Goal: Information Seeking & Learning: Find specific fact

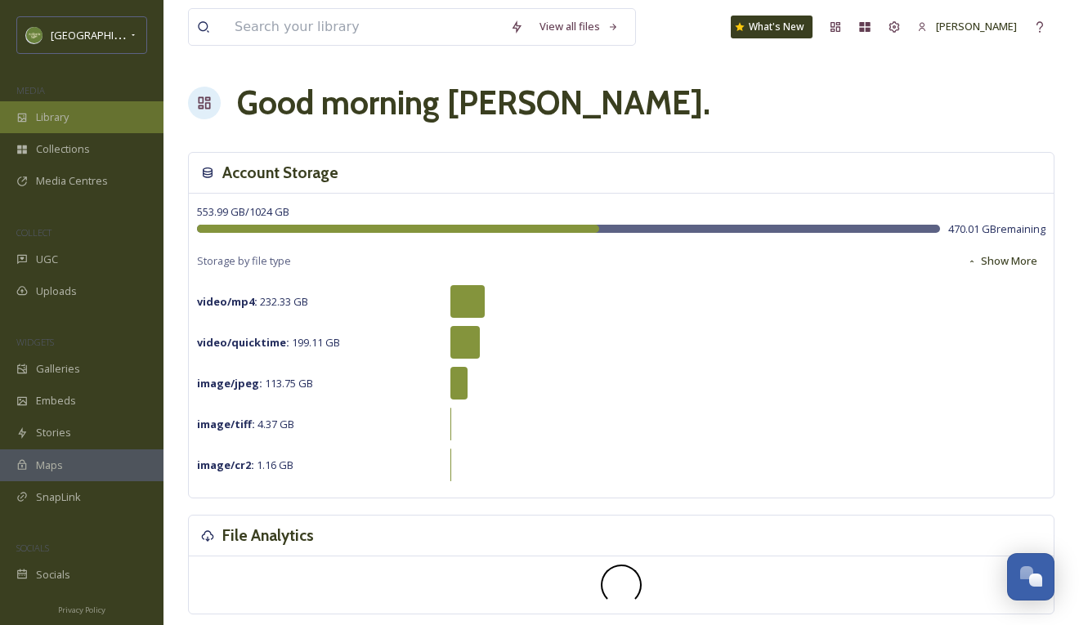
click at [87, 116] on div "Library" at bounding box center [81, 117] width 163 height 32
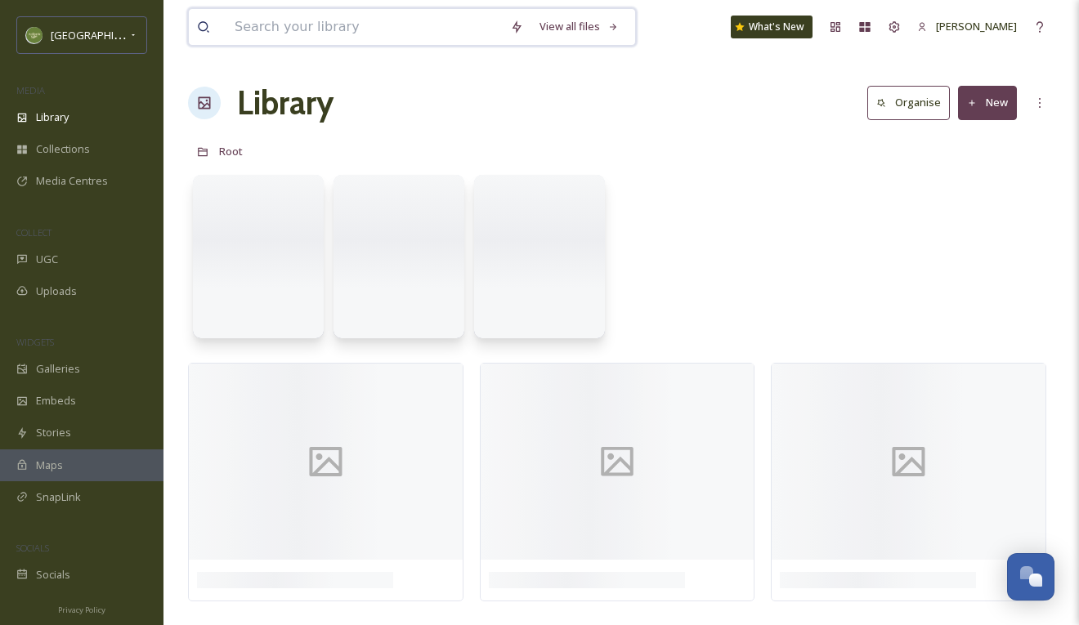
click at [288, 29] on input at bounding box center [363, 27] width 275 height 36
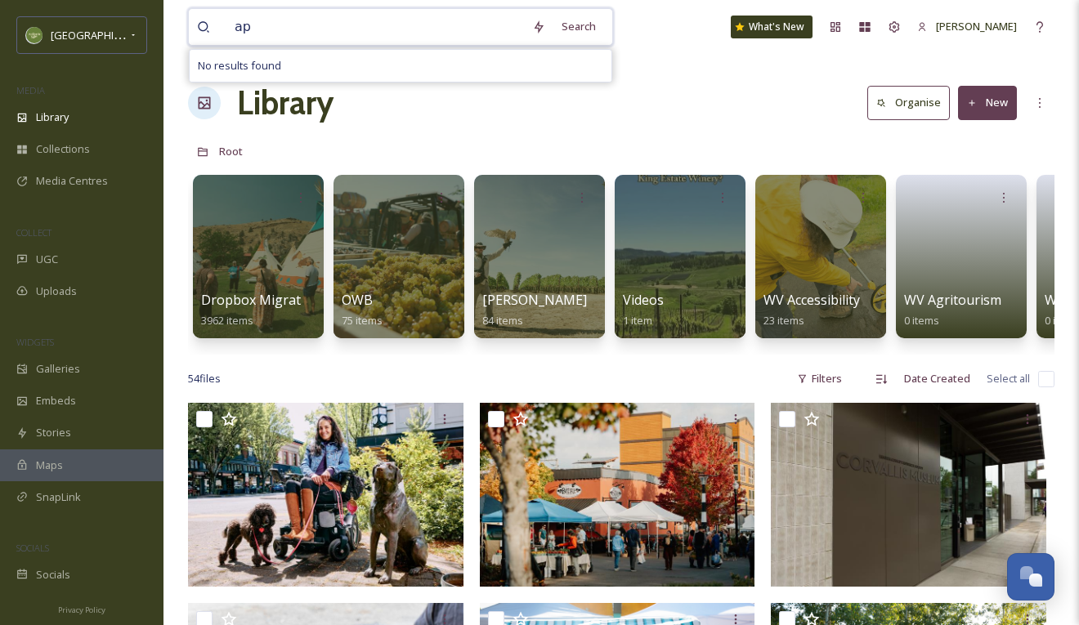
type input "a"
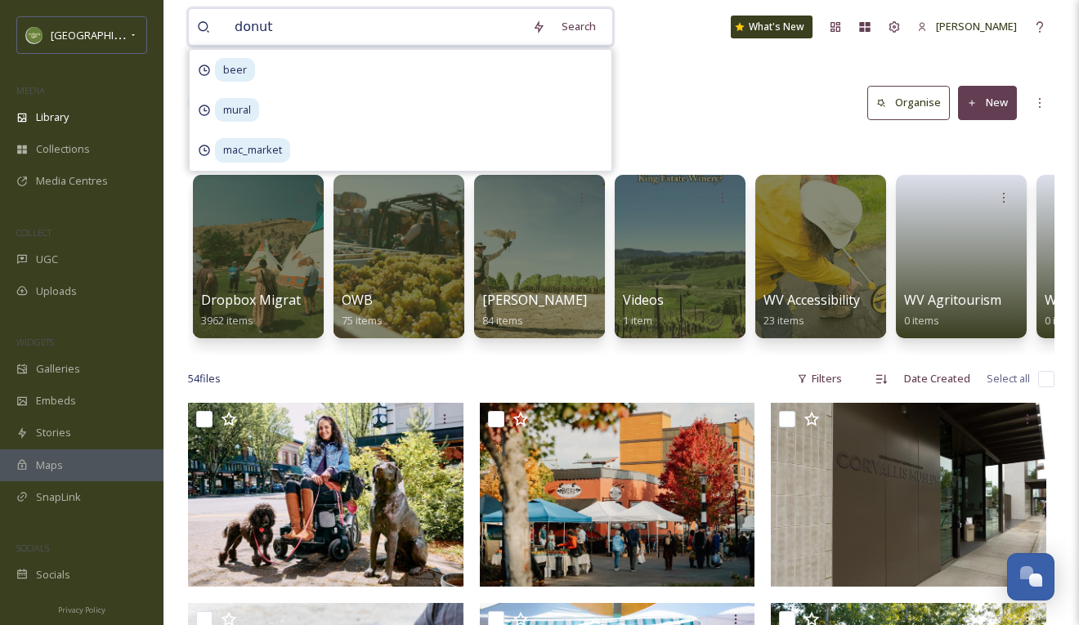
type input "donuts"
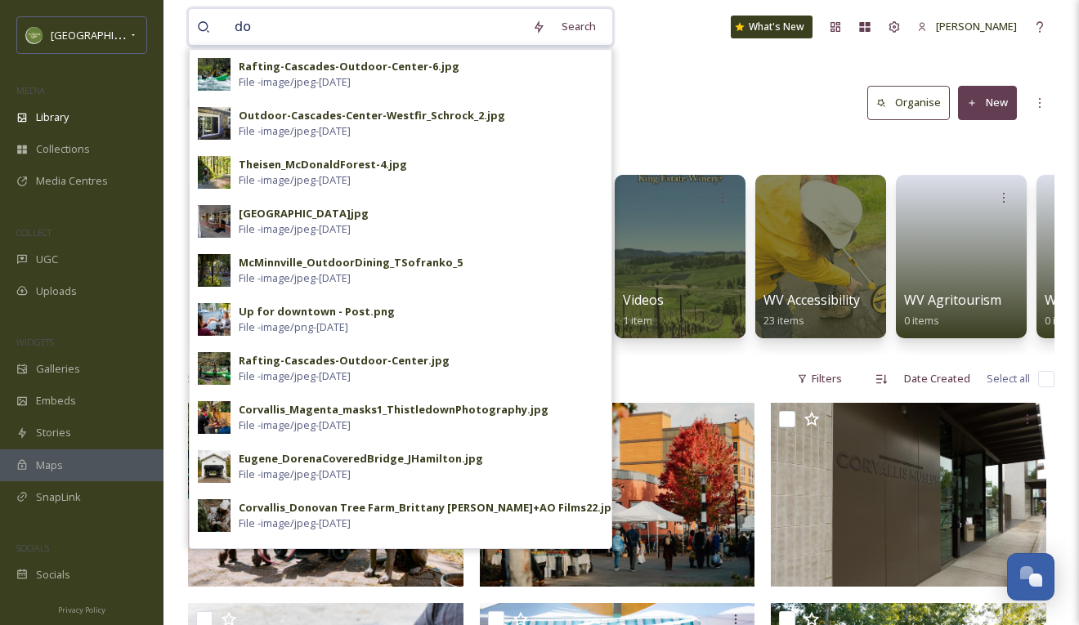
type input "d"
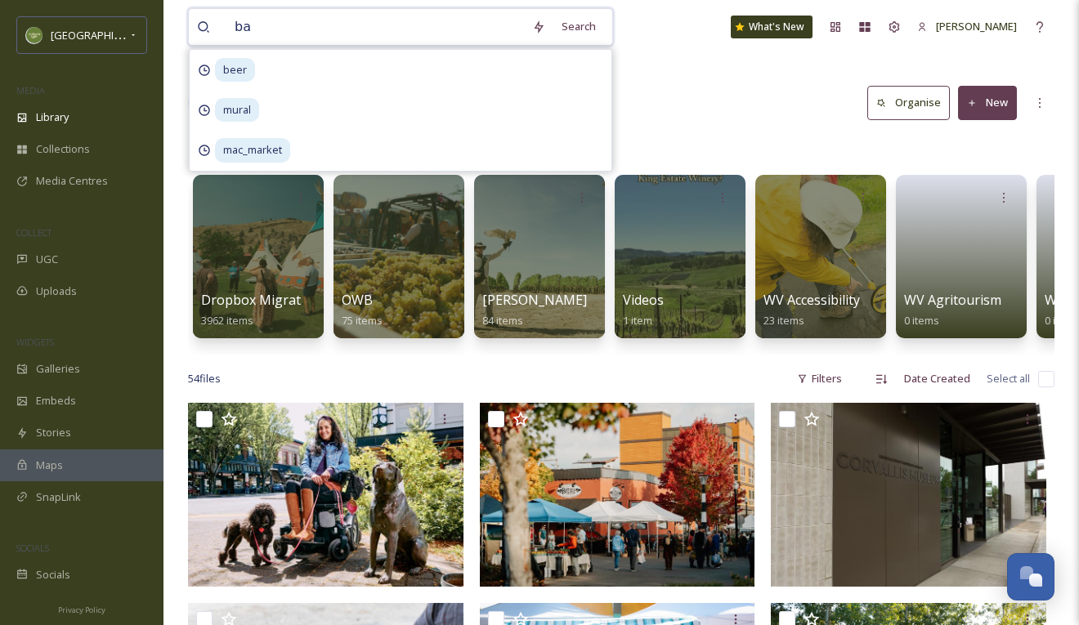
type input "b"
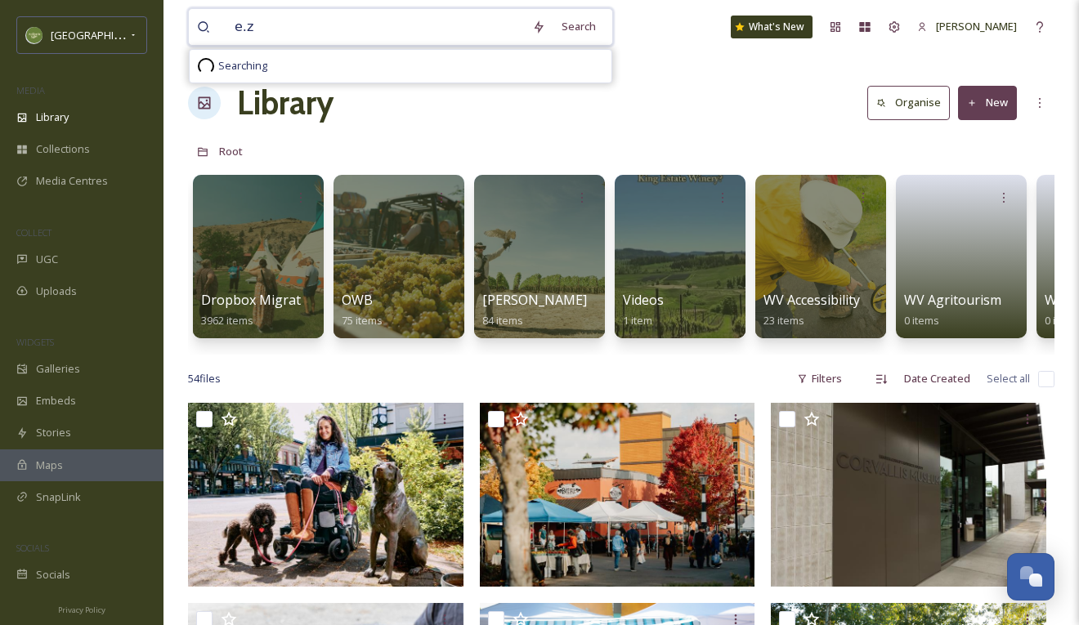
type input "e.z"
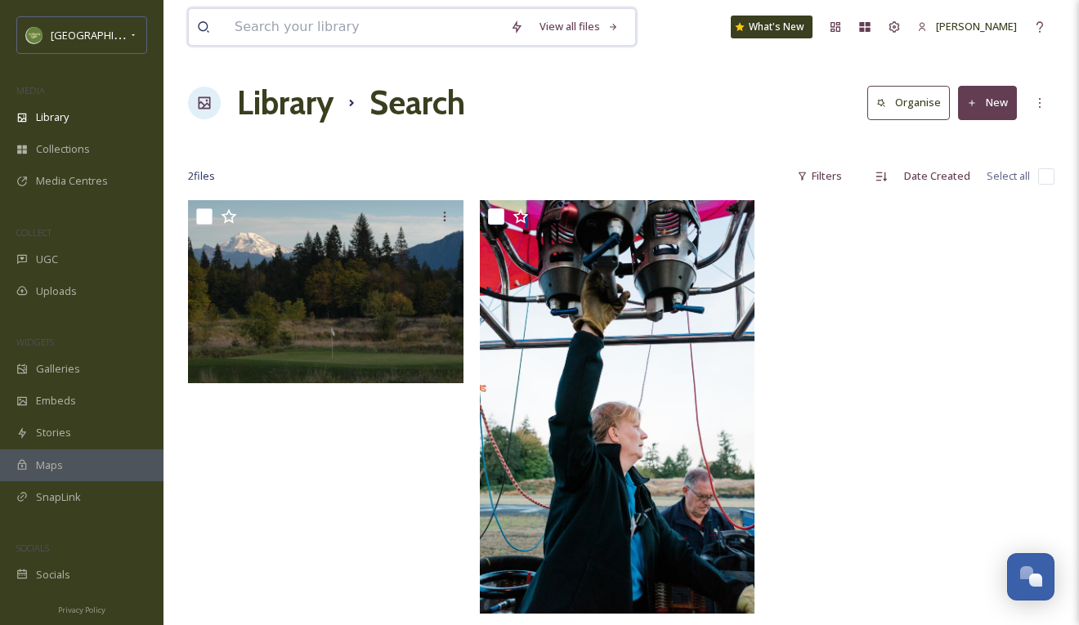
click at [350, 20] on input at bounding box center [363, 27] width 275 height 36
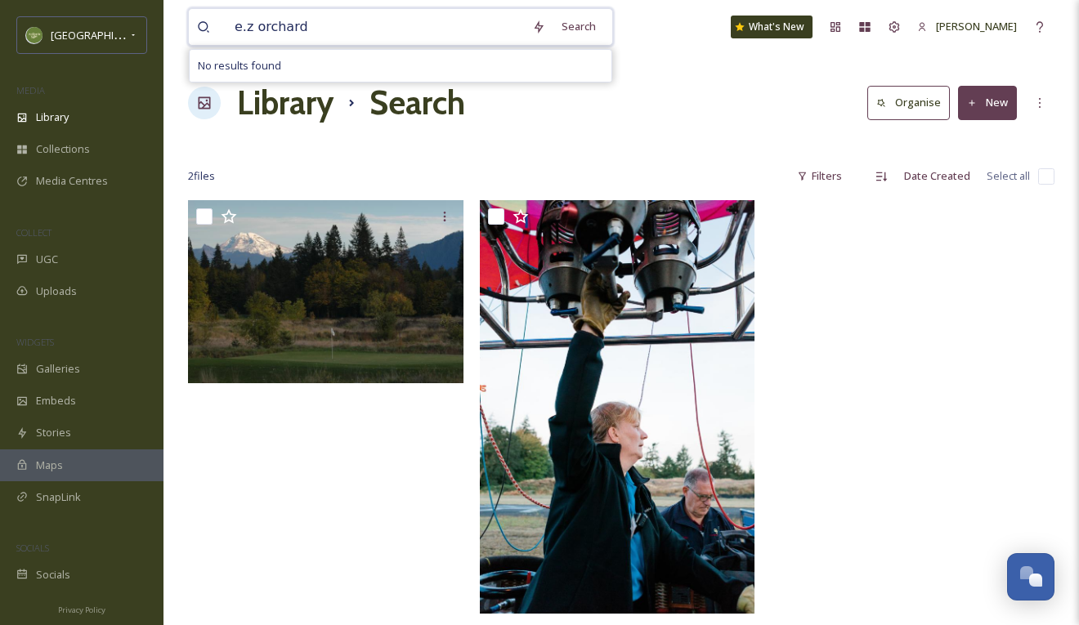
type input "e.z orchards"
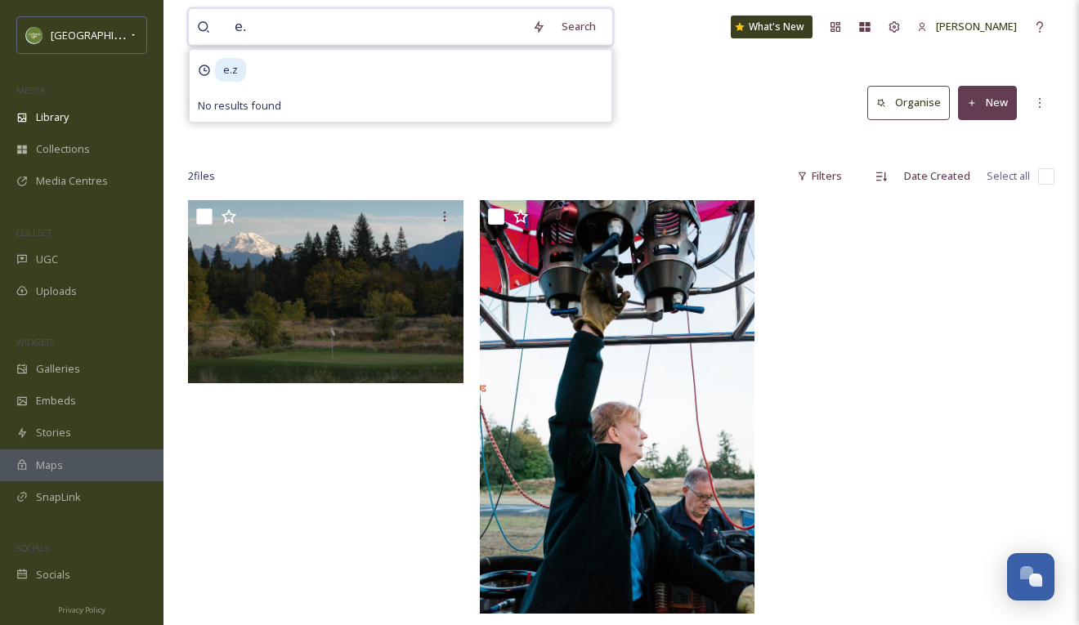
type input "e"
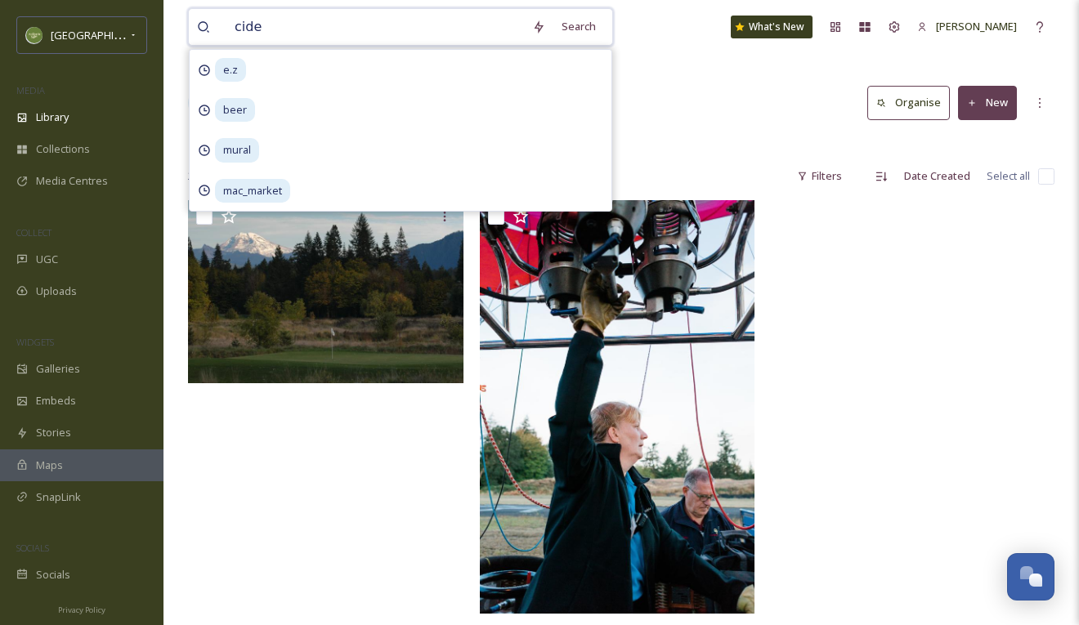
type input "cider"
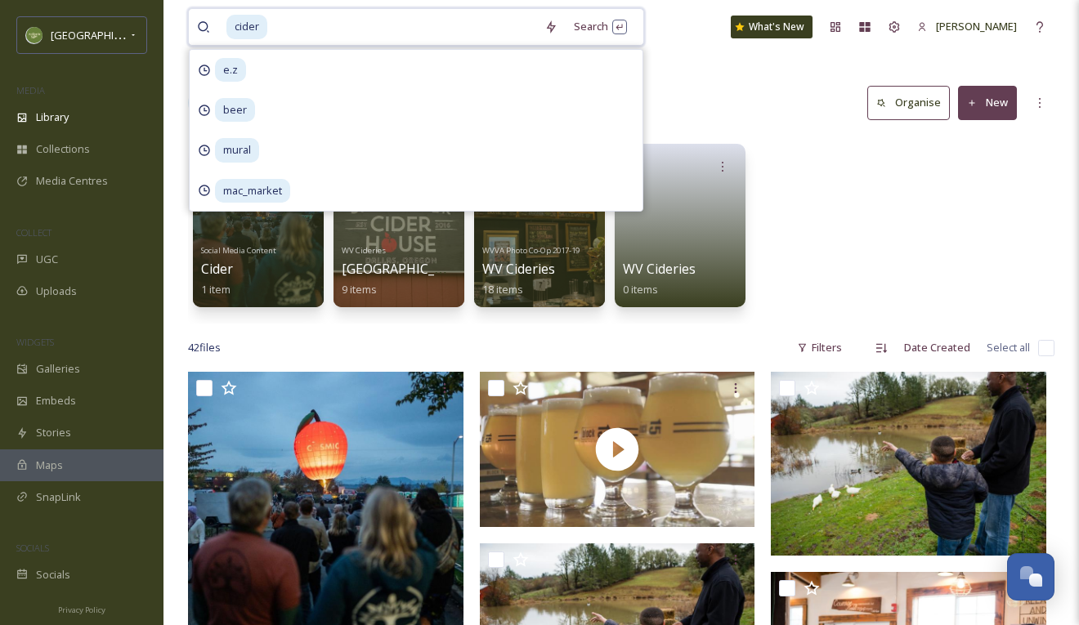
click at [478, 25] on input at bounding box center [402, 27] width 267 height 36
type input "c"
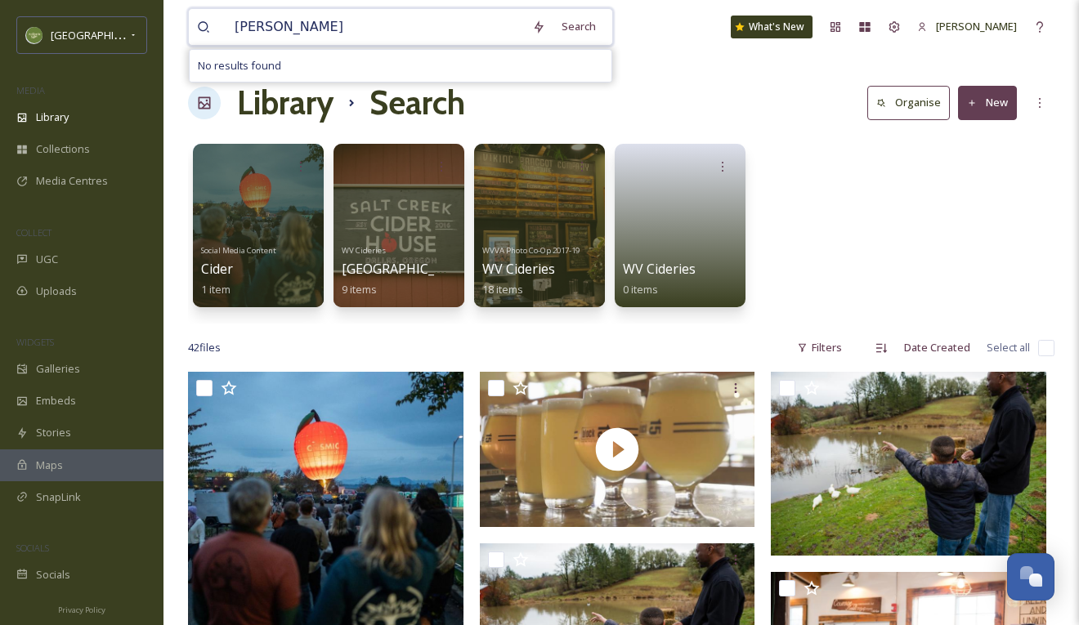
type input "dessert"
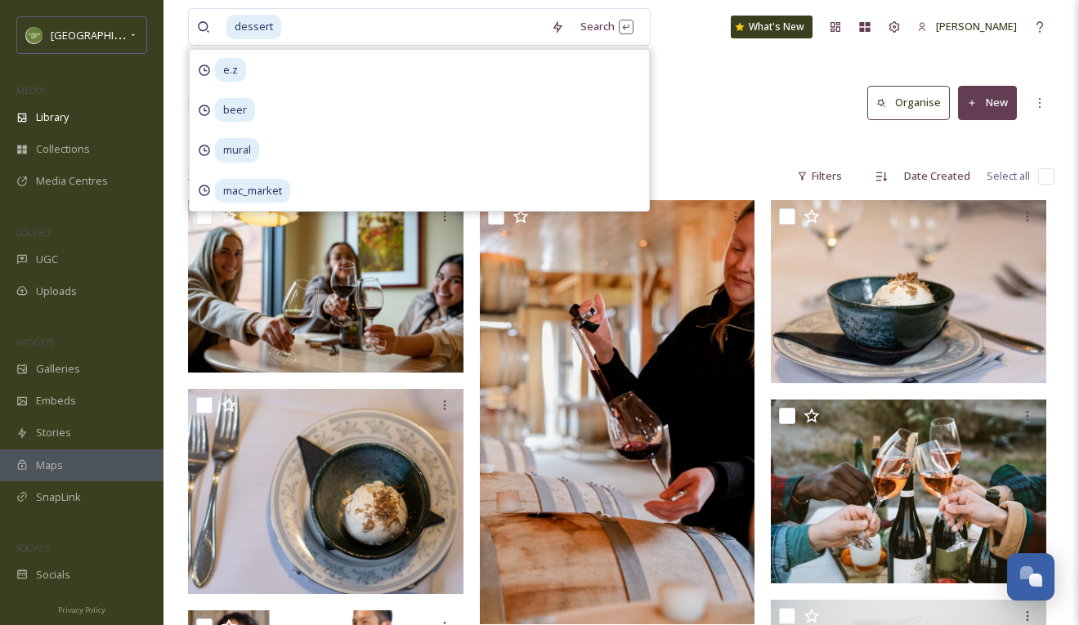
click at [744, 124] on div "Library Search Organise New" at bounding box center [621, 102] width 866 height 49
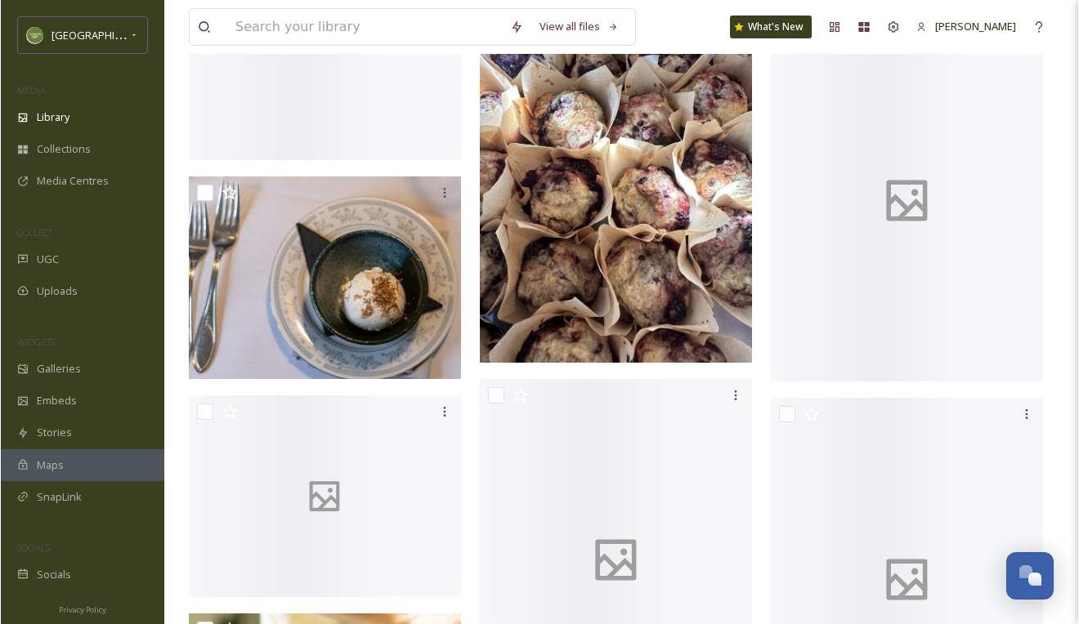
scroll to position [5078, 0]
